Goal: Task Accomplishment & Management: Use online tool/utility

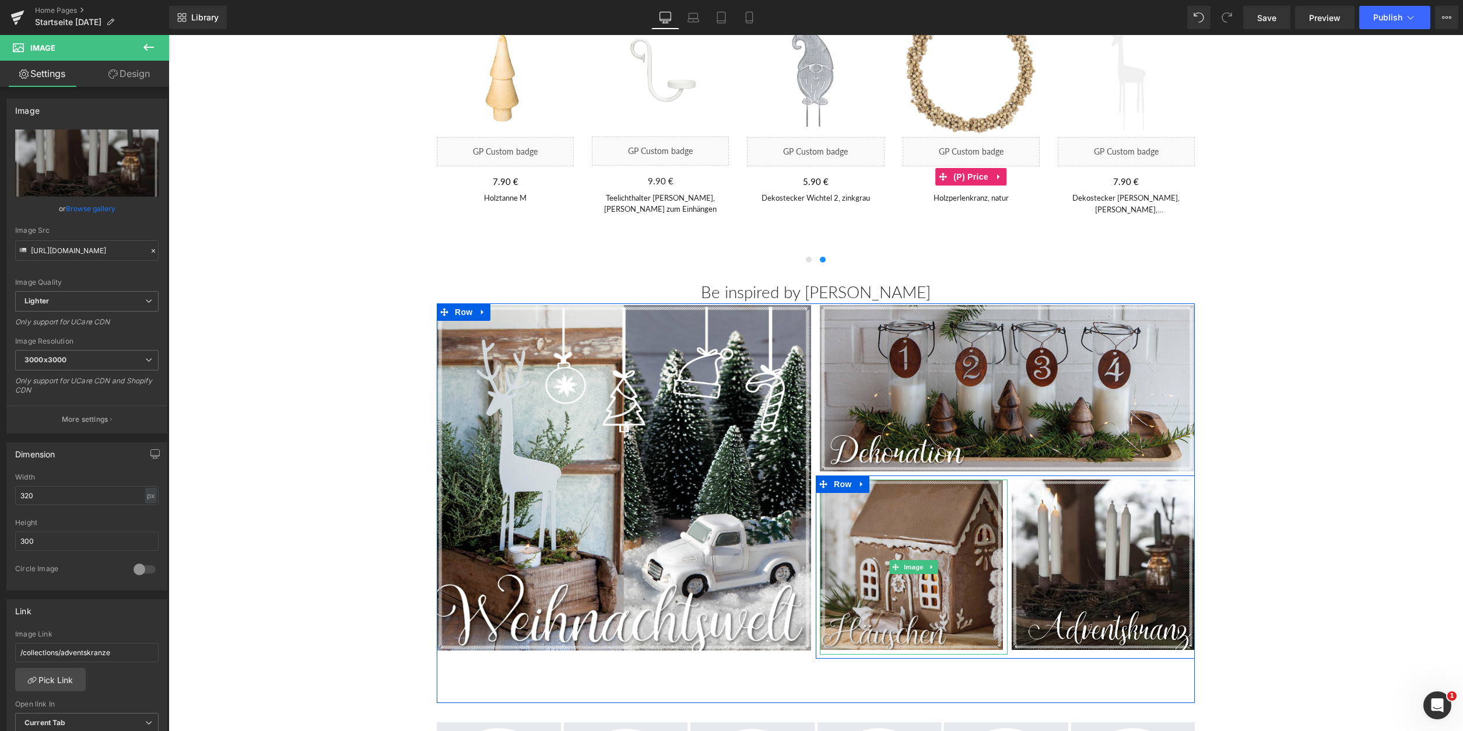
click at [883, 523] on img at bounding box center [913, 566] width 187 height 175
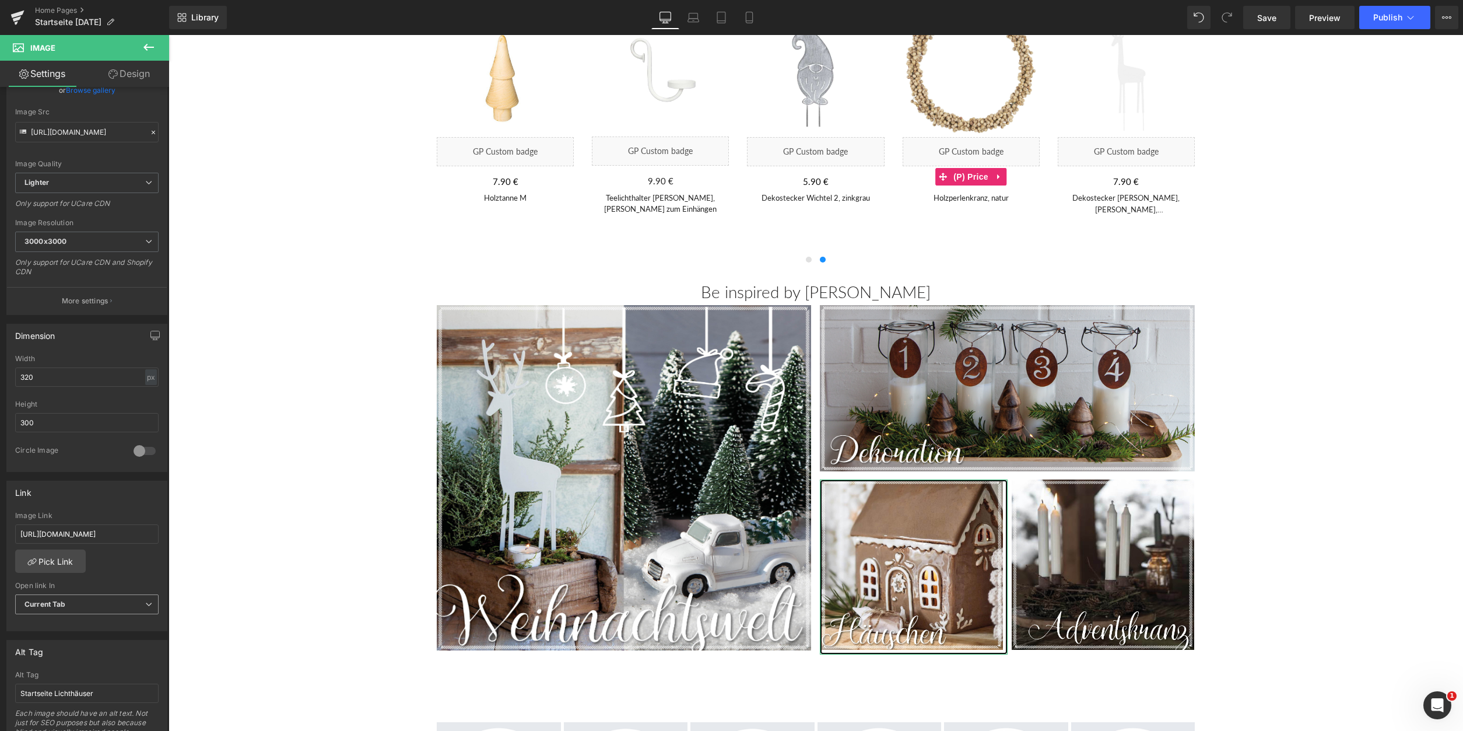
scroll to position [119, 0]
click at [56, 556] on link "Pick Link" at bounding box center [50, 560] width 71 height 23
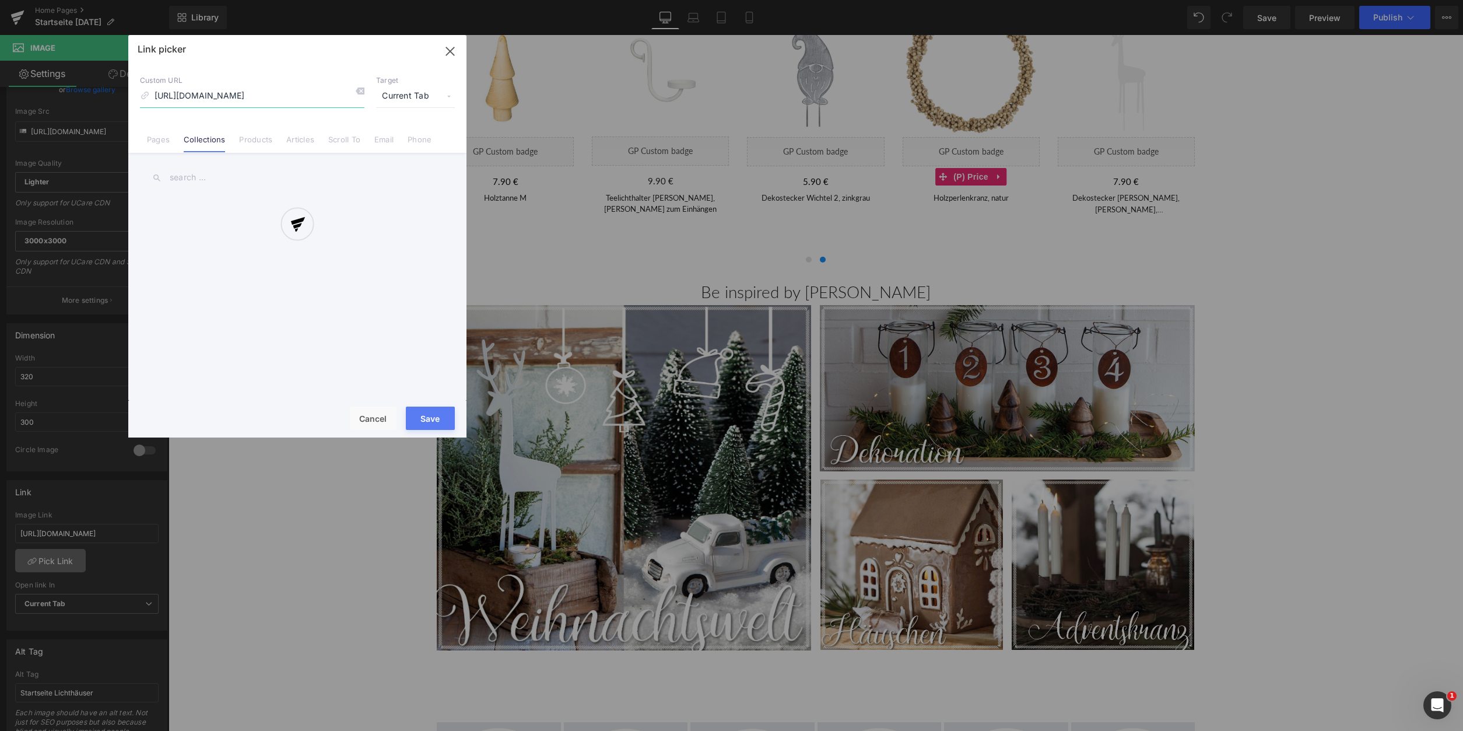
scroll to position [0, 35]
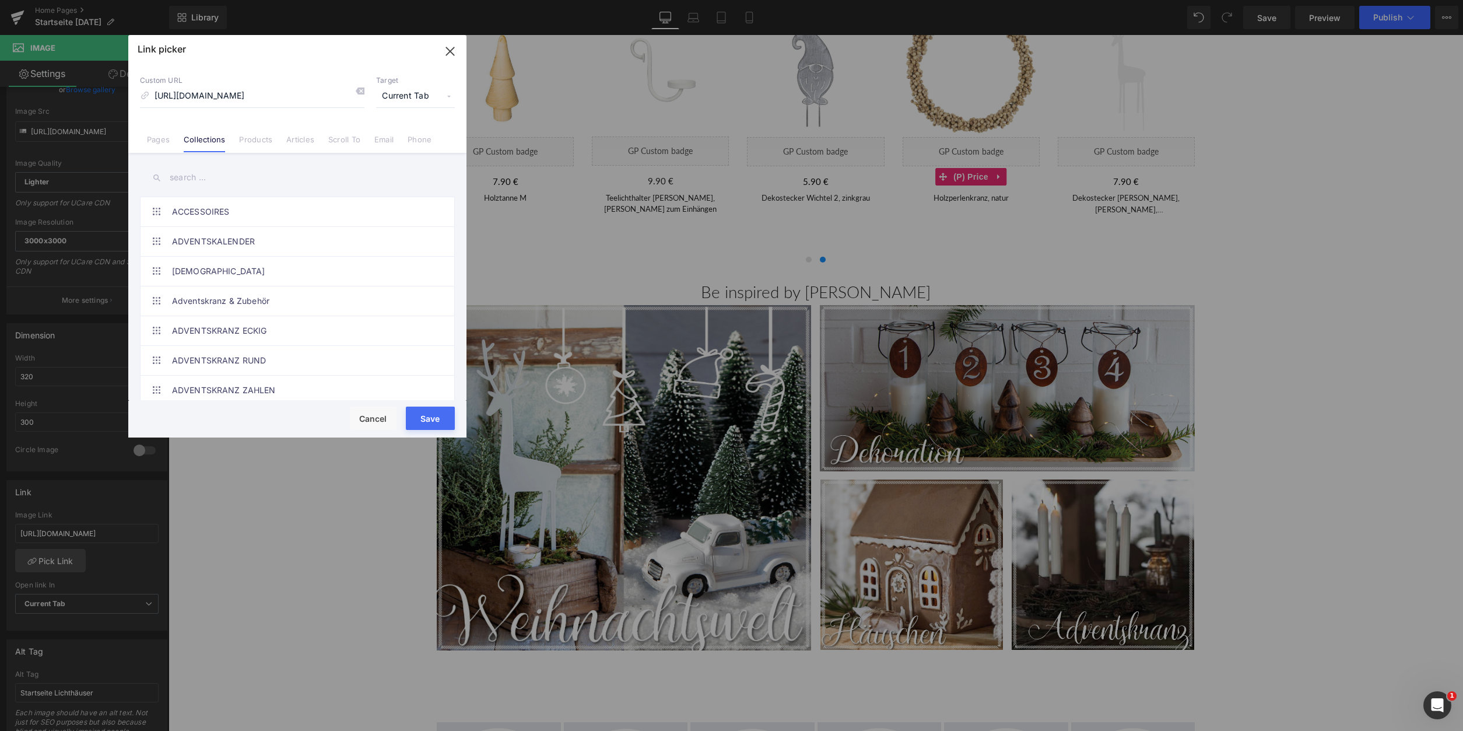
click at [182, 182] on input "text" at bounding box center [297, 177] width 315 height 26
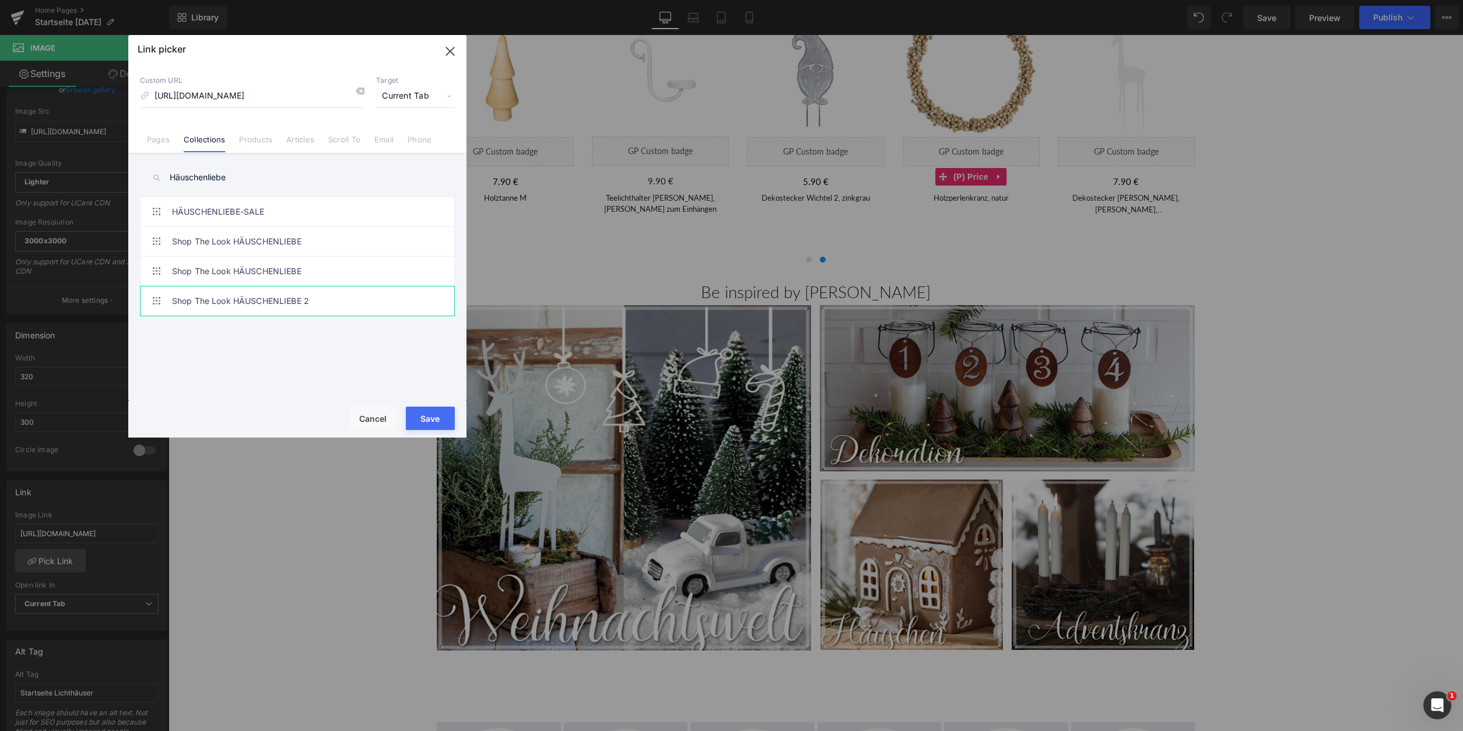
type input "Häuschenliebe"
click at [339, 301] on link "Shop The Look HÄUSCHENLIEBE 2" at bounding box center [300, 300] width 257 height 29
type input "/collections/shop-the-look-hauschenliebe-2"
click at [426, 416] on button "Save" at bounding box center [430, 417] width 49 height 23
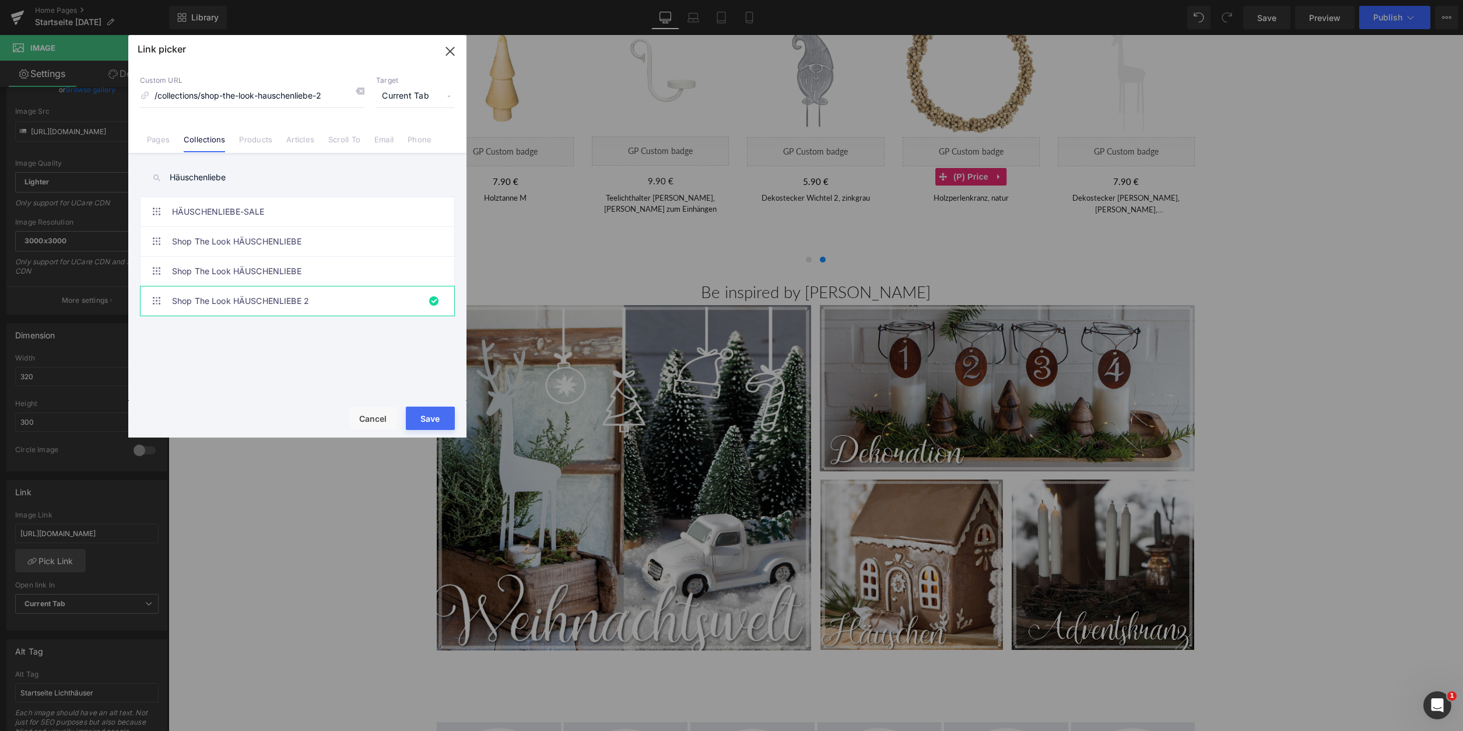
type input "/collections/shop-the-look-hauschenliebe-2"
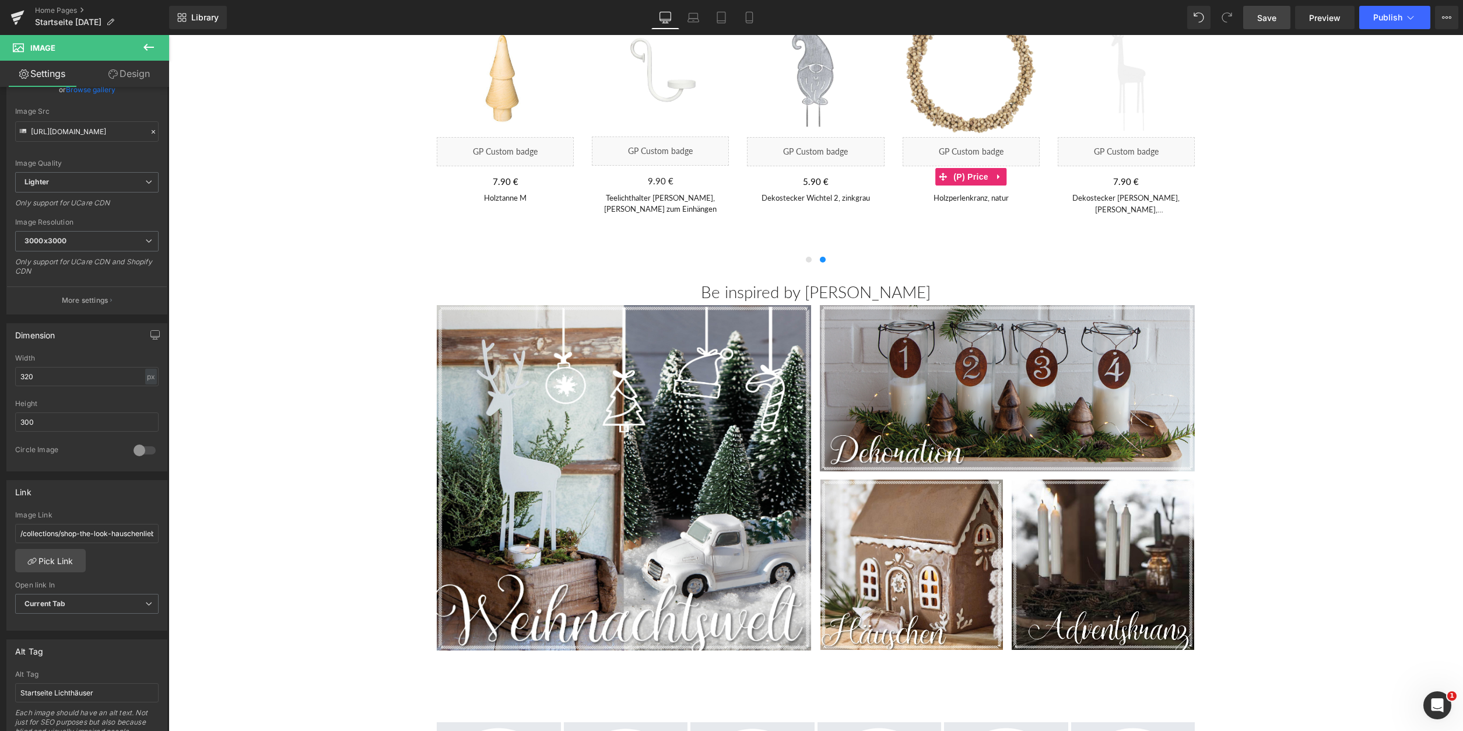
click at [1260, 13] on span "Save" at bounding box center [1266, 18] width 19 height 12
click at [1326, 19] on span "Preview" at bounding box center [1324, 18] width 31 height 12
